Goal: Find specific page/section: Find specific page/section

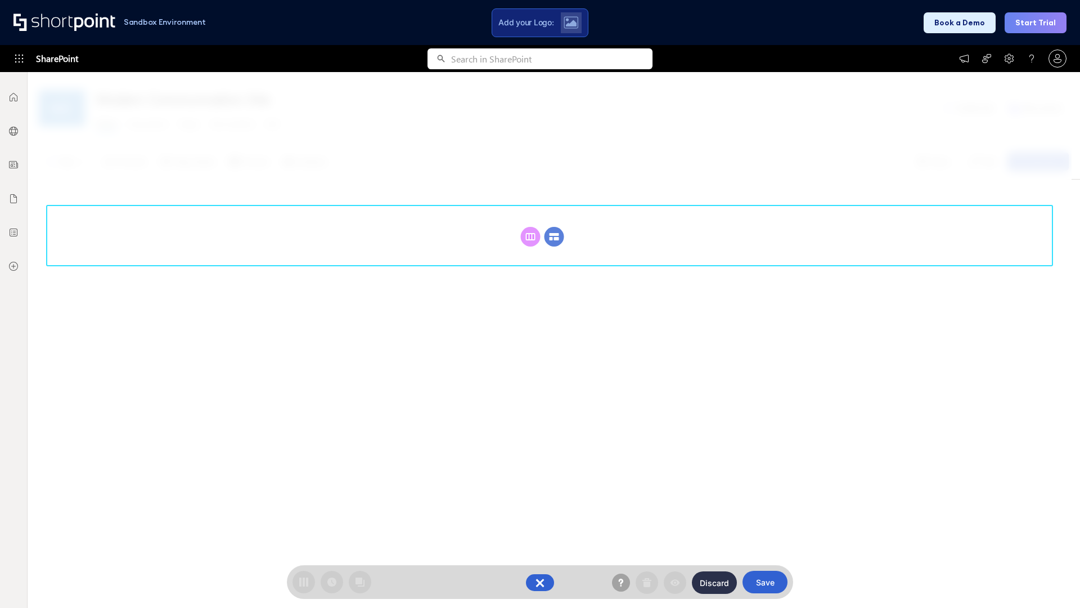
scroll to position [155, 0]
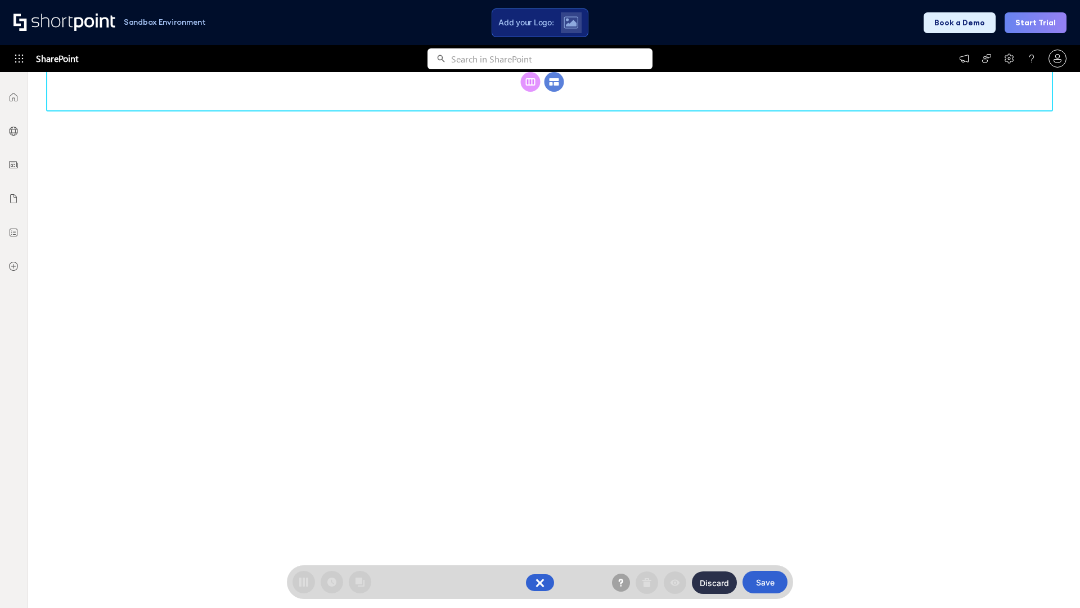
click at [554, 92] on circle at bounding box center [555, 82] width 20 height 20
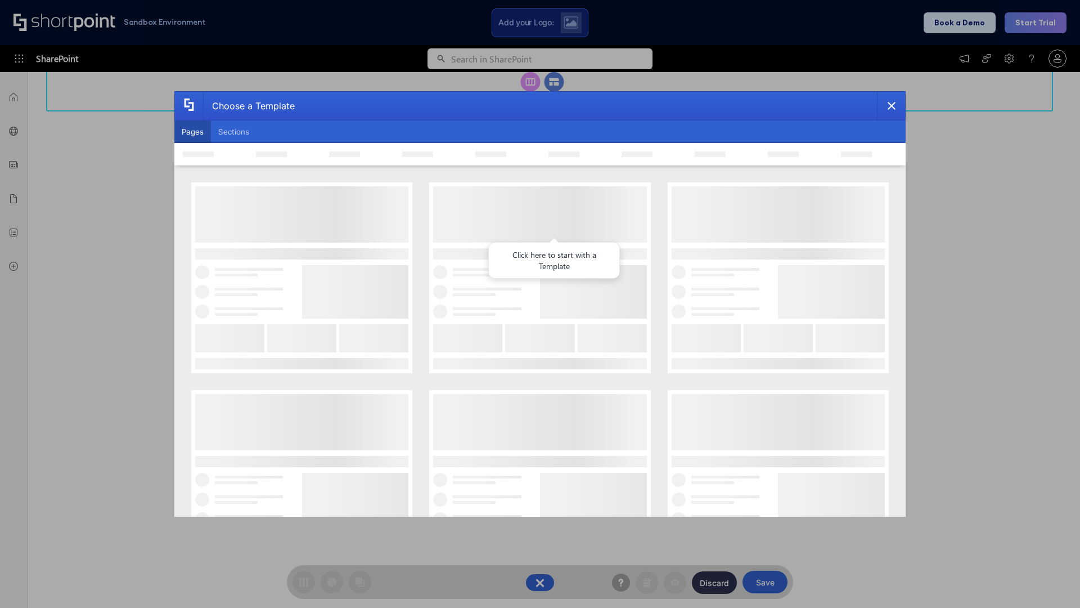
scroll to position [0, 0]
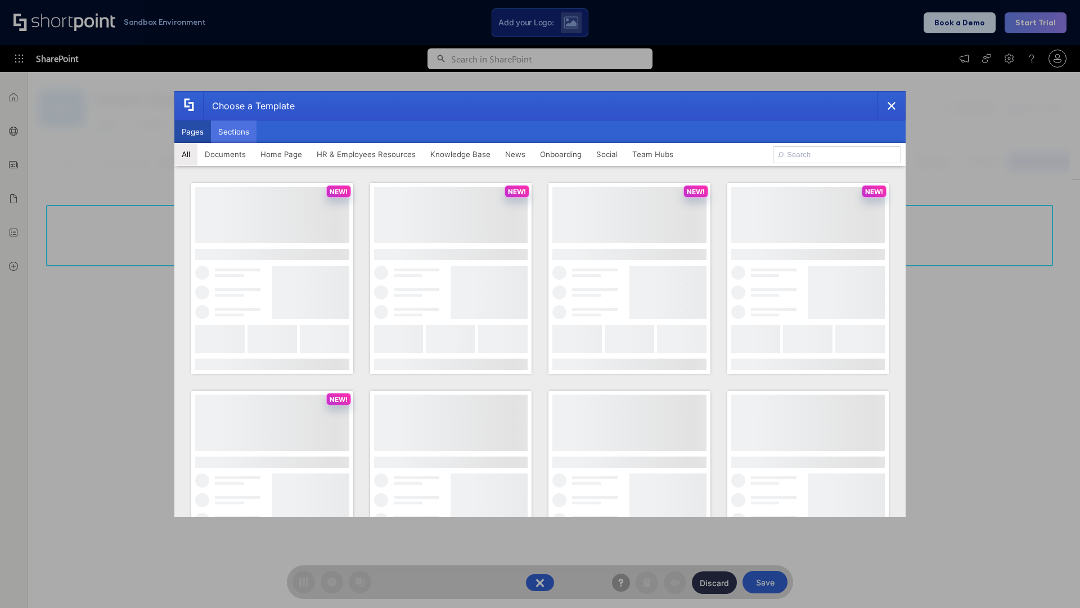
click at [234, 132] on button "Sections" at bounding box center [234, 131] width 46 height 23
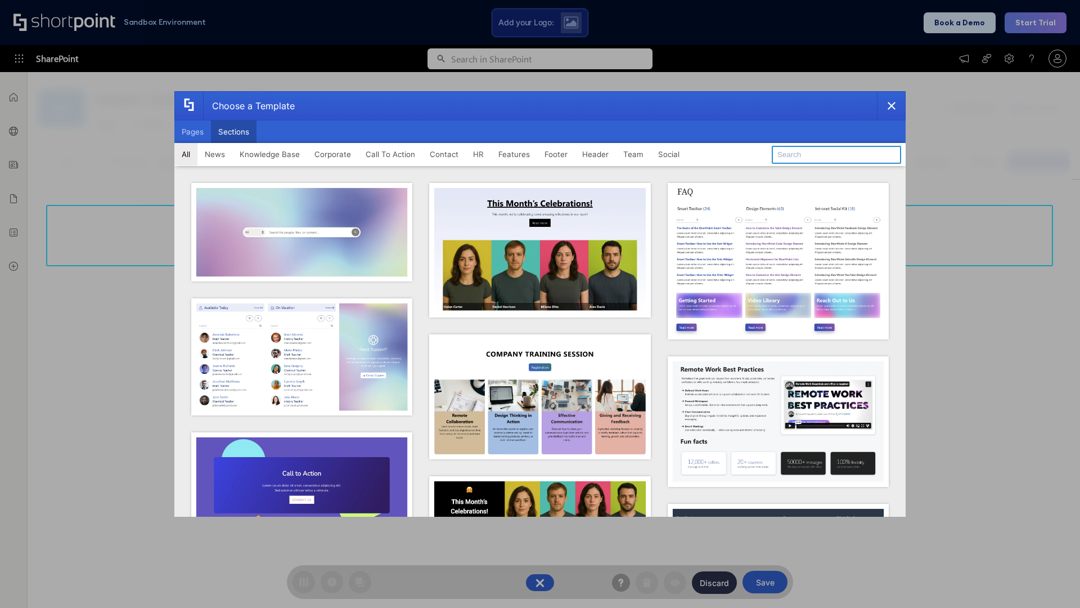
type input "HR"
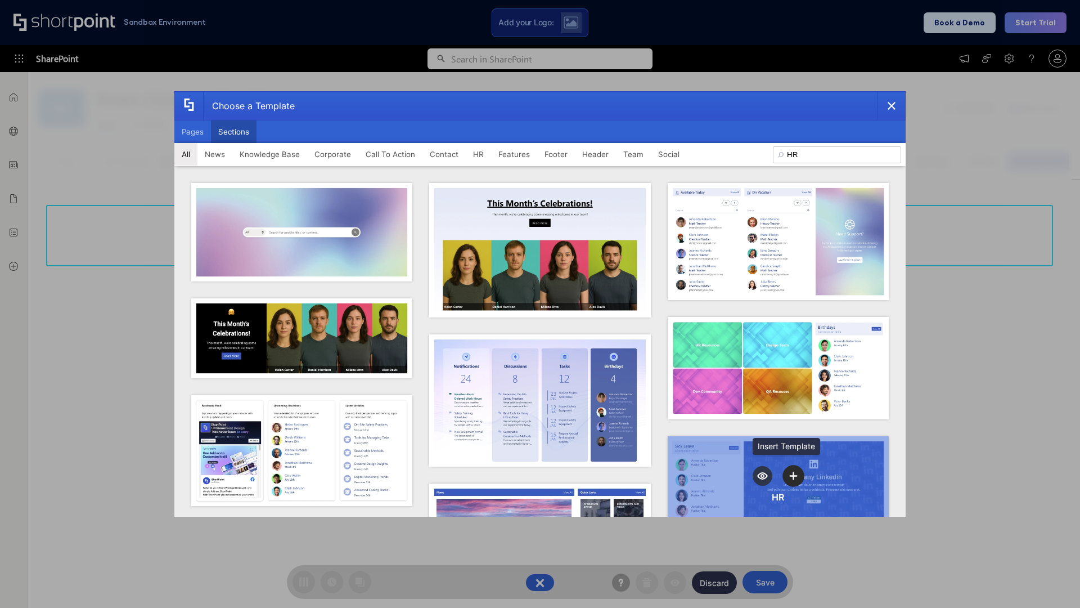
click at [790, 472] on icon "template selector" at bounding box center [794, 476] width 8 height 8
